Goal: Task Accomplishment & Management: Manage account settings

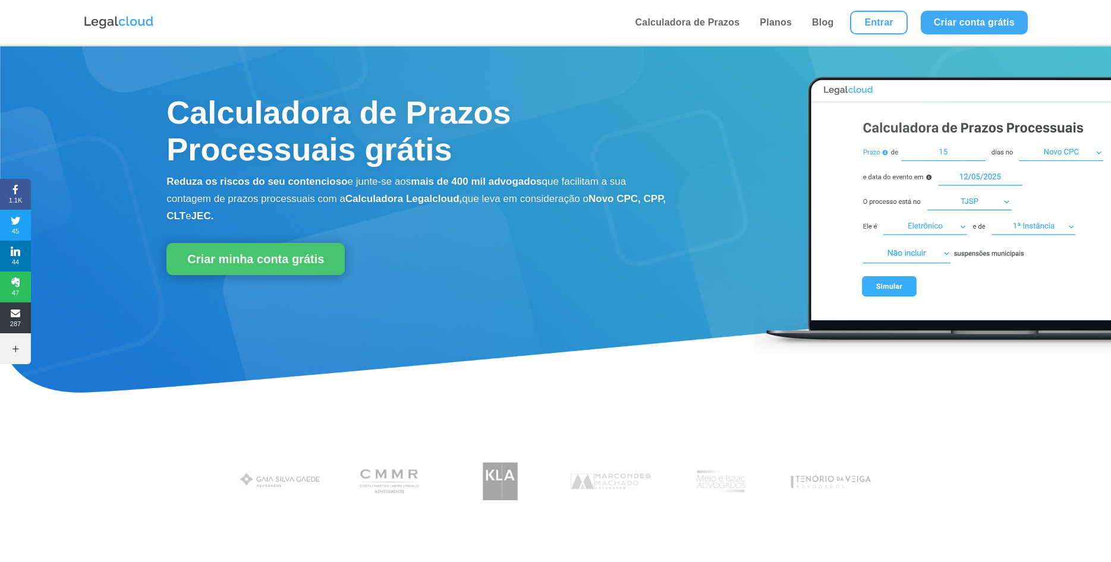
click at [869, 23] on link "Entrar" at bounding box center [878, 23] width 57 height 24
click at [876, 26] on link "Entrar" at bounding box center [878, 23] width 57 height 24
click at [870, 19] on link "Entrar" at bounding box center [878, 23] width 57 height 24
